Goal: Task Accomplishment & Management: Complete application form

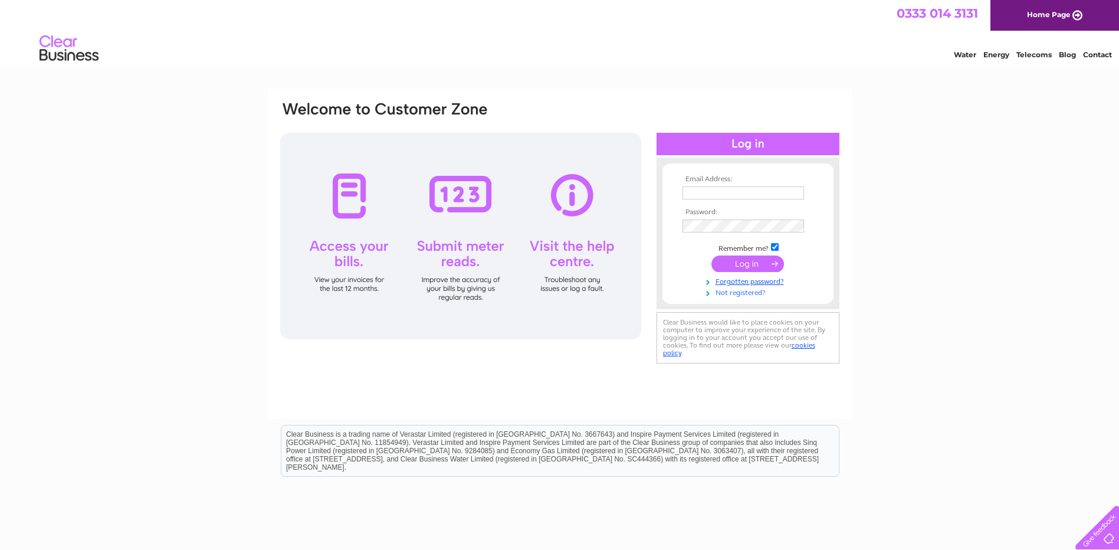
click at [755, 296] on link "Not registered?" at bounding box center [750, 291] width 134 height 11
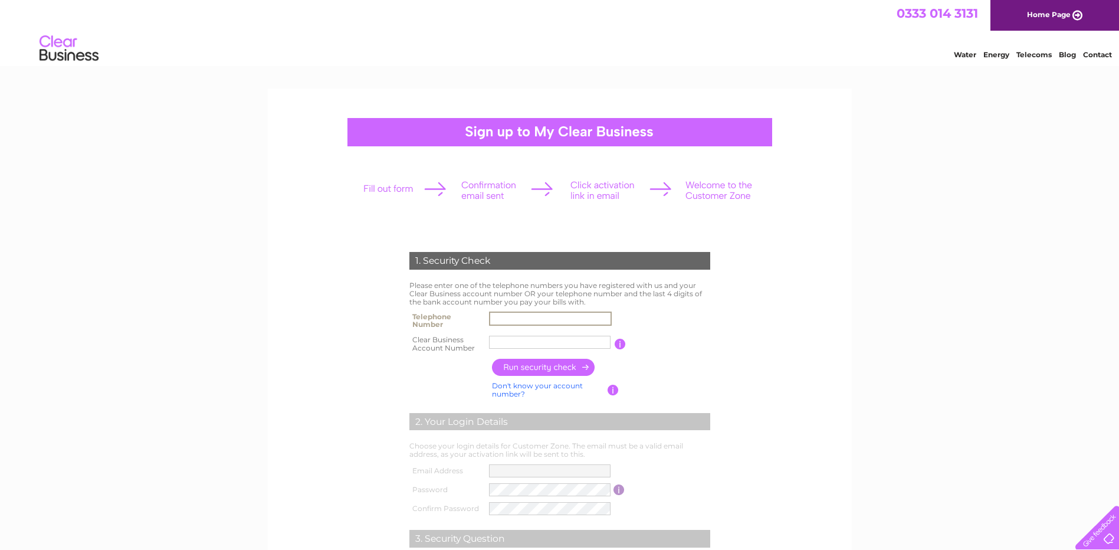
click at [518, 317] on input "text" at bounding box center [550, 319] width 123 height 14
type input "07983576676"
click at [505, 341] on input "text" at bounding box center [550, 342] width 123 height 14
type input "c"
type input "CB3031699"
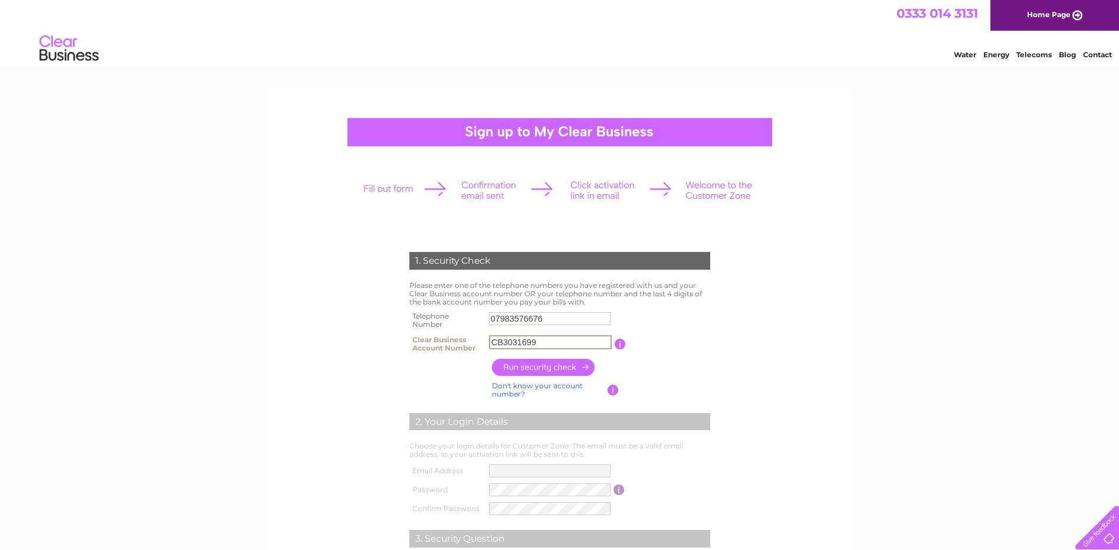
click at [724, 316] on div "1. Security Check Please enter one of the telephone numbers you have registered…" at bounding box center [560, 443] width 356 height 406
click at [1074, 7] on link "Home Page" at bounding box center [1055, 15] width 129 height 31
